Goal: Obtain resource: Obtain resource

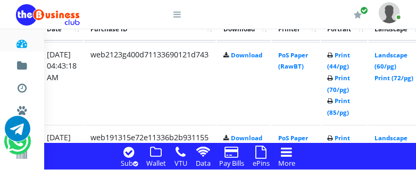
scroll to position [909, 205]
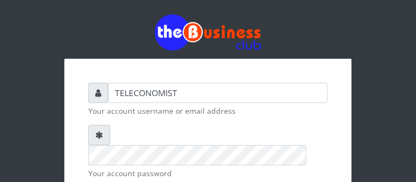
scroll to position [163, 0]
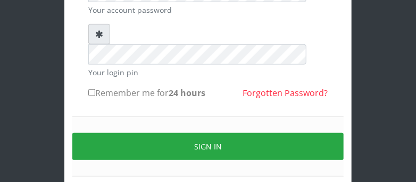
click at [93, 89] on input "Remember me for 24 hours" at bounding box center [91, 92] width 7 height 7
checkbox input "true"
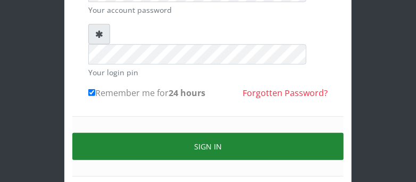
click at [116, 133] on button "Sign in" at bounding box center [208, 146] width 272 height 27
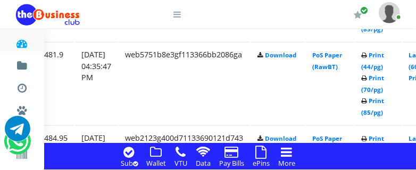
scroll to position [1326, 187]
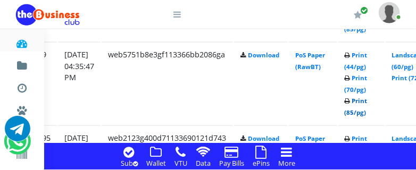
click at [368, 112] on link "Print (85/pg)" at bounding box center [356, 107] width 23 height 20
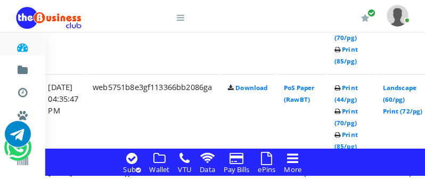
scroll to position [1270, 205]
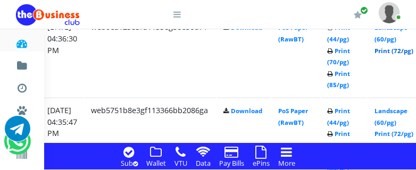
click at [402, 52] on link "Print (72/pg)" at bounding box center [394, 51] width 39 height 8
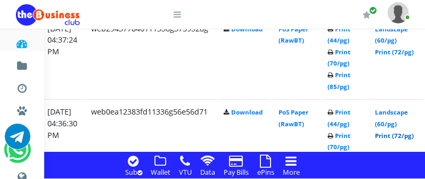
scroll to position [1157, 205]
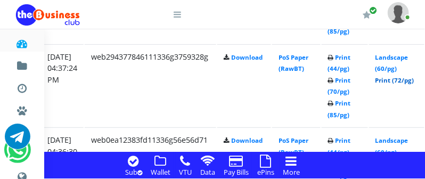
click at [414, 80] on link "Print (72/pg)" at bounding box center [394, 80] width 39 height 8
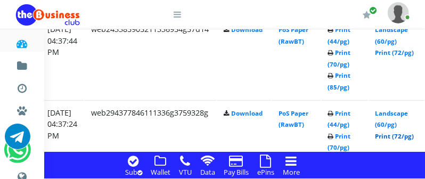
scroll to position [1073, 205]
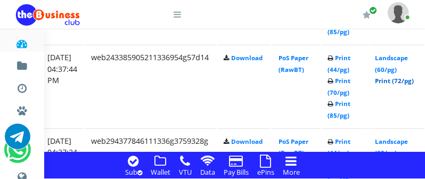
click at [414, 81] on link "Print (72/pg)" at bounding box center [394, 81] width 39 height 8
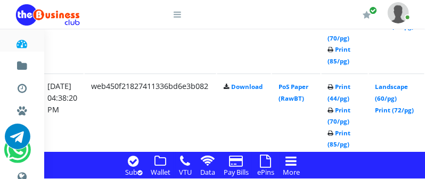
scroll to position [933, 205]
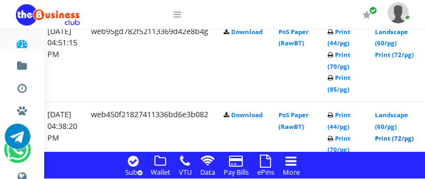
click at [414, 138] on link "Print (72/pg)" at bounding box center [394, 138] width 39 height 8
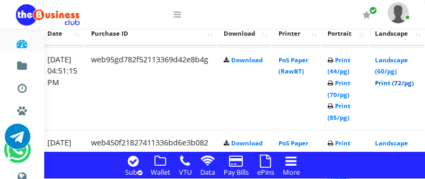
click at [414, 82] on link "Print (72/pg)" at bounding box center [394, 83] width 39 height 8
click at [351, 120] on link "Print (85/pg)" at bounding box center [339, 112] width 23 height 20
